Goal: Check status

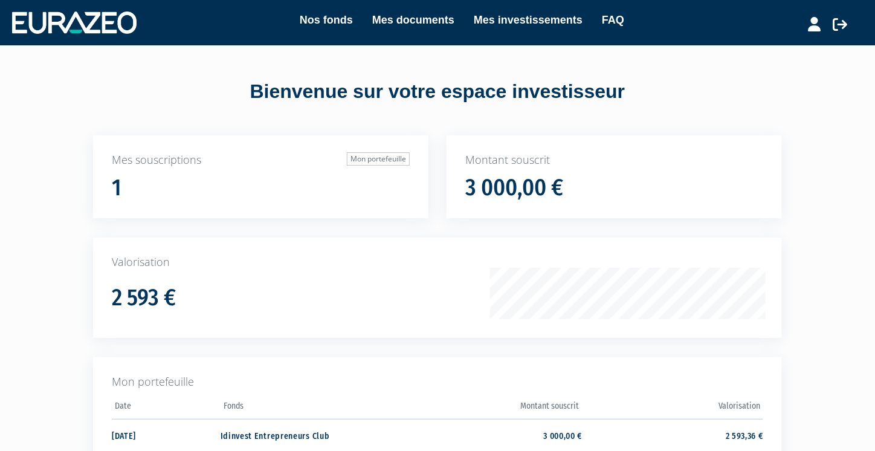
click at [508, 188] on h1 "3 000,00 €" at bounding box center [514, 187] width 98 height 25
click at [363, 153] on link "Mon portefeuille" at bounding box center [378, 158] width 63 height 13
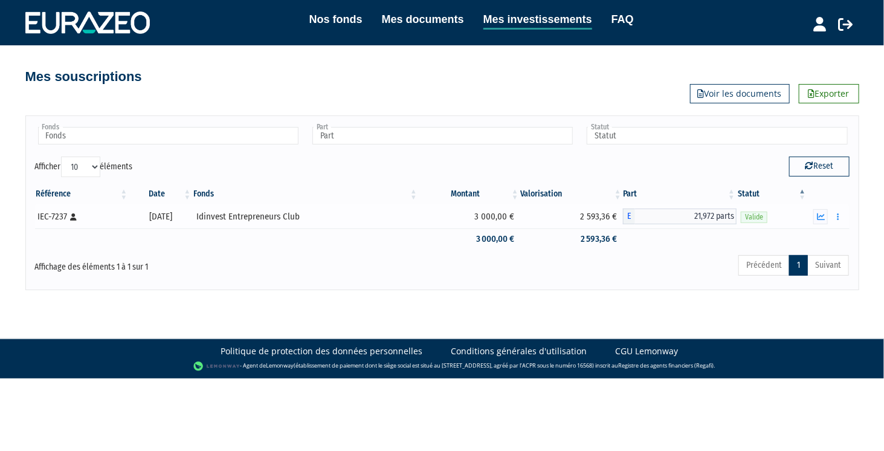
click at [710, 217] on span "21,972 parts" at bounding box center [686, 217] width 102 height 16
click at [593, 248] on td "2 593,36 €" at bounding box center [571, 238] width 103 height 21
click at [605, 242] on td "2 593,36 €" at bounding box center [571, 238] width 103 height 21
click at [606, 241] on td "2 593,36 €" at bounding box center [571, 238] width 103 height 21
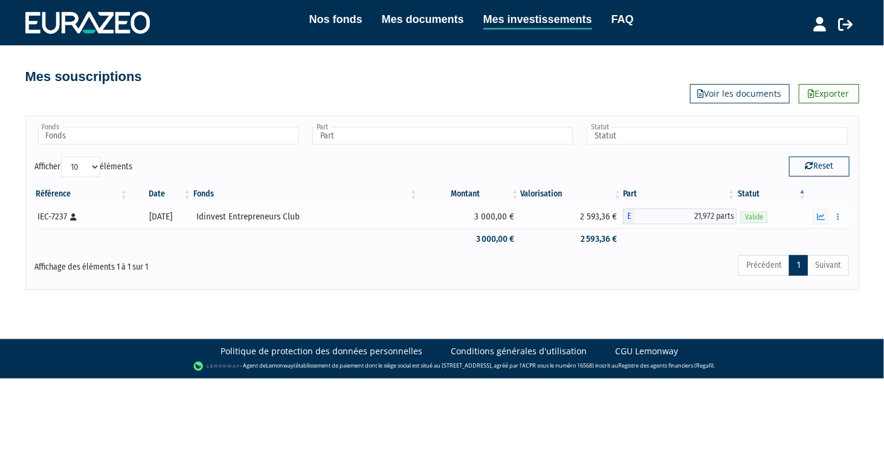
click at [718, 222] on span "21,972 parts" at bounding box center [686, 217] width 102 height 16
click at [704, 276] on div "Précédent 1 Suivant" at bounding box center [616, 267] width 468 height 27
click at [708, 211] on span "21,972 parts" at bounding box center [686, 217] width 102 height 16
drag, startPoint x: 708, startPoint y: 211, endPoint x: 728, endPoint y: 212, distance: 19.4
click at [727, 212] on span "21,972 parts" at bounding box center [686, 217] width 102 height 16
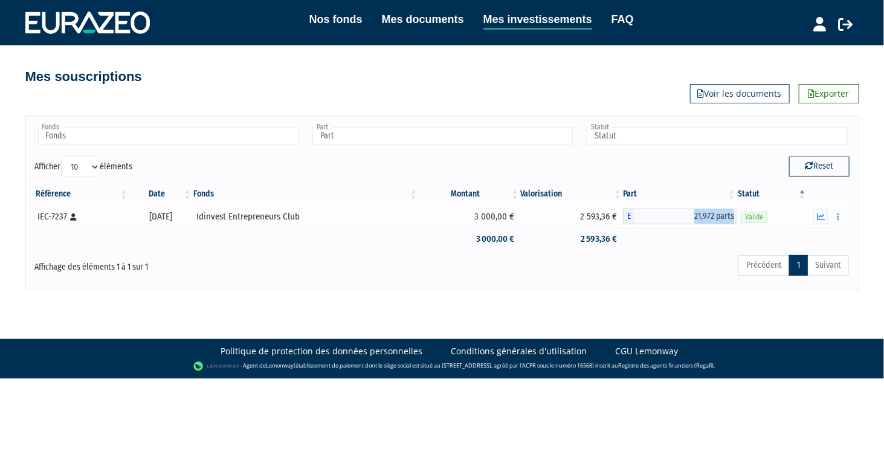
click at [728, 212] on span "21,972 parts" at bounding box center [686, 217] width 102 height 16
